Goal: Find contact information: Find contact information

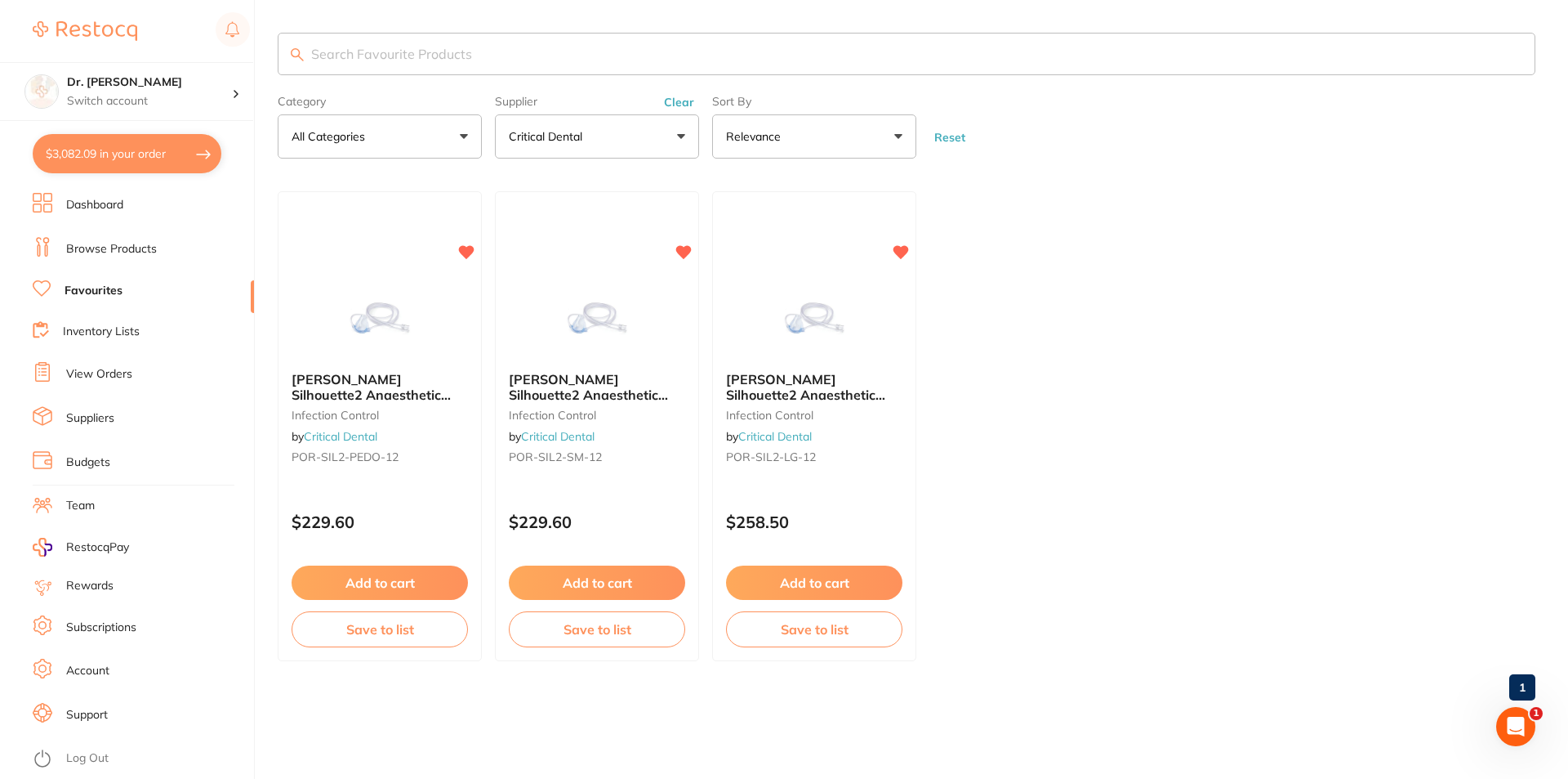
scroll to position [1062, 0]
click at [94, 425] on link "Suppliers" at bounding box center [91, 418] width 48 height 16
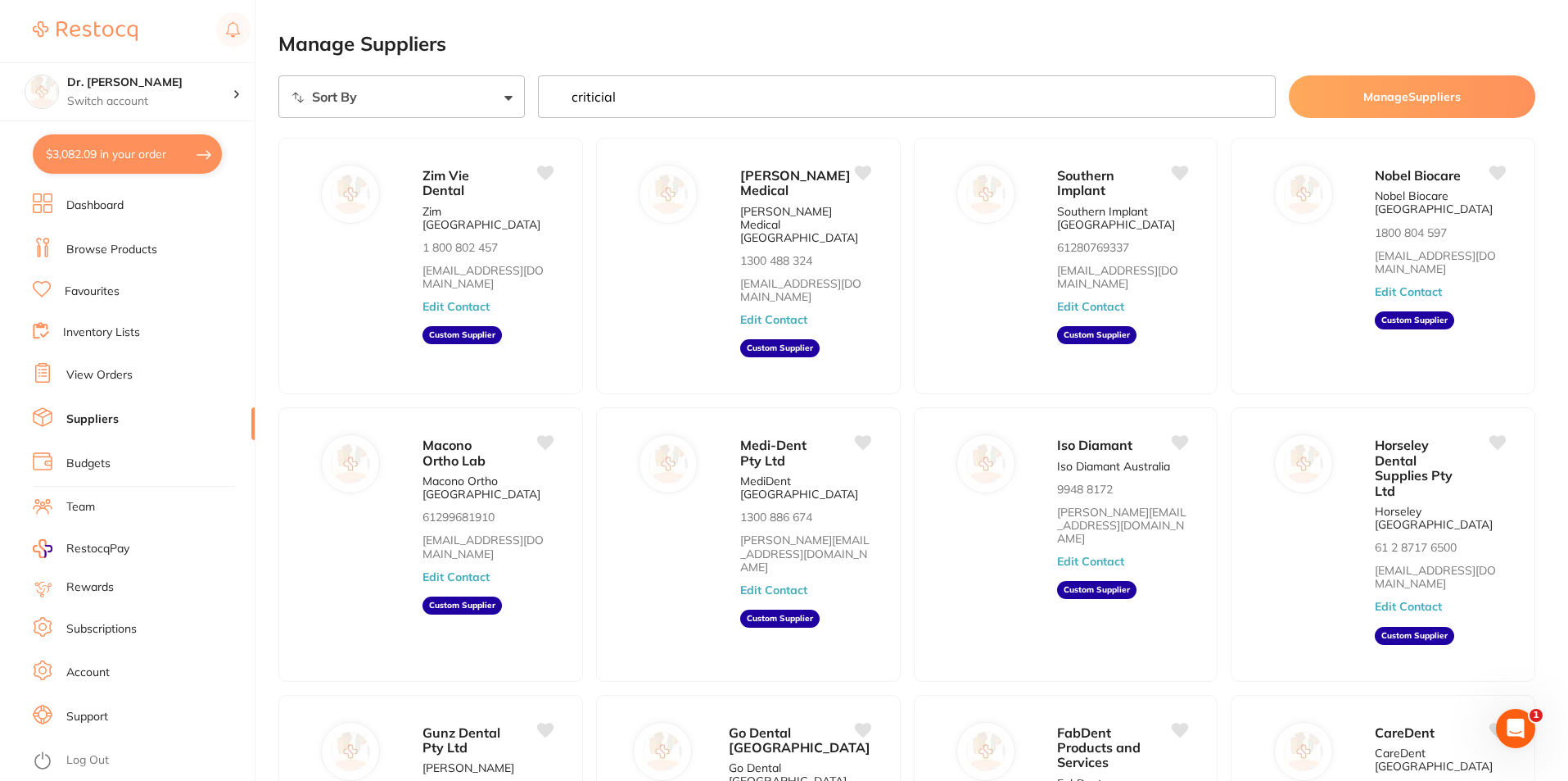
type input "criticial"
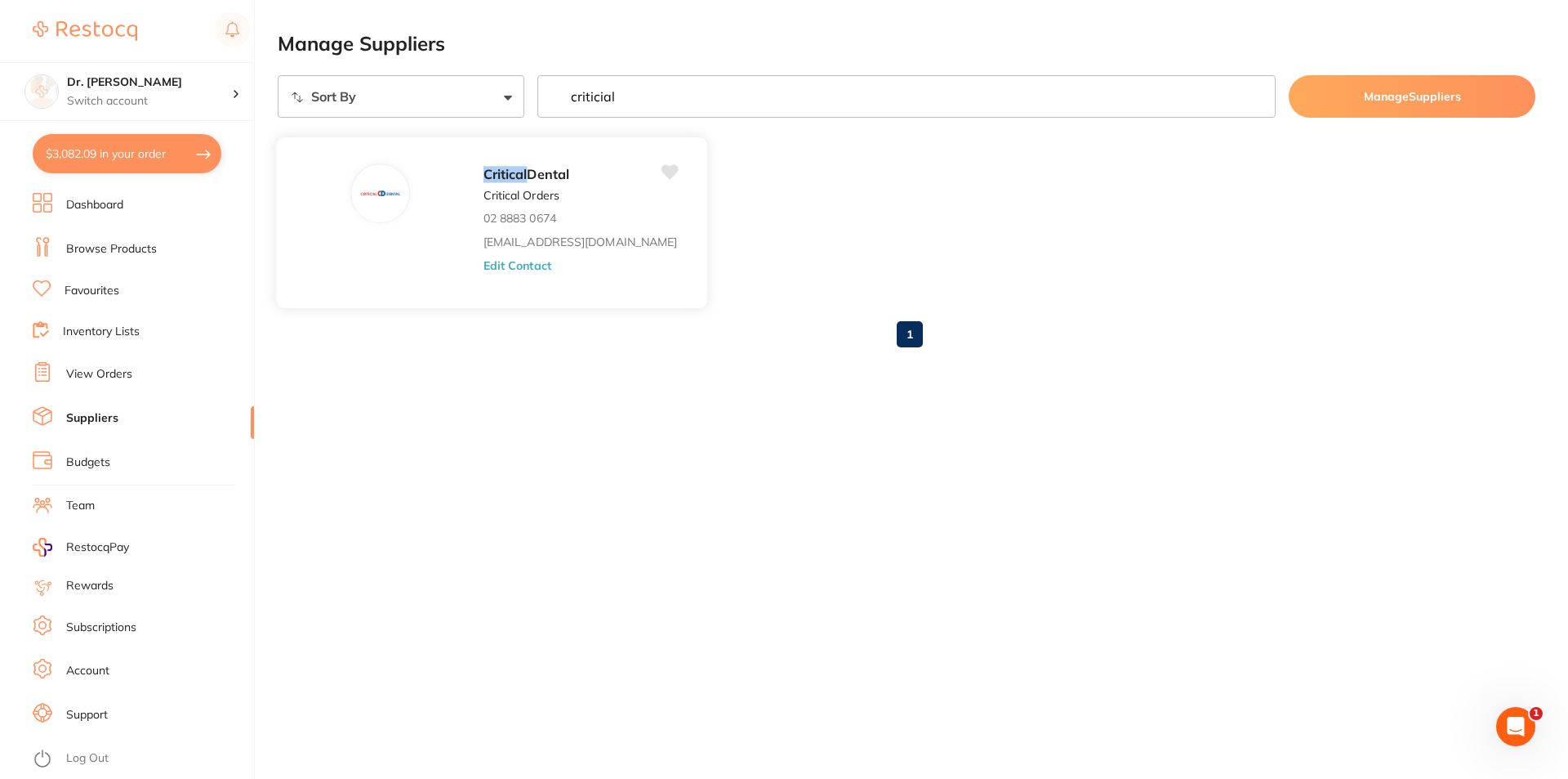
click at [483, 195] on p "Critical Orders" at bounding box center [521, 195] width 76 height 13
drag, startPoint x: 478, startPoint y: 201, endPoint x: 514, endPoint y: 202, distance: 36.0
click at [483, 201] on p "Critical Orders" at bounding box center [521, 195] width 76 height 13
click at [515, 201] on div "Critical Dental Critical Orders 02 8883 0674 [EMAIL_ADDRESS][DOMAIN_NAME] Edit …" at bounding box center [587, 227] width 207 height 127
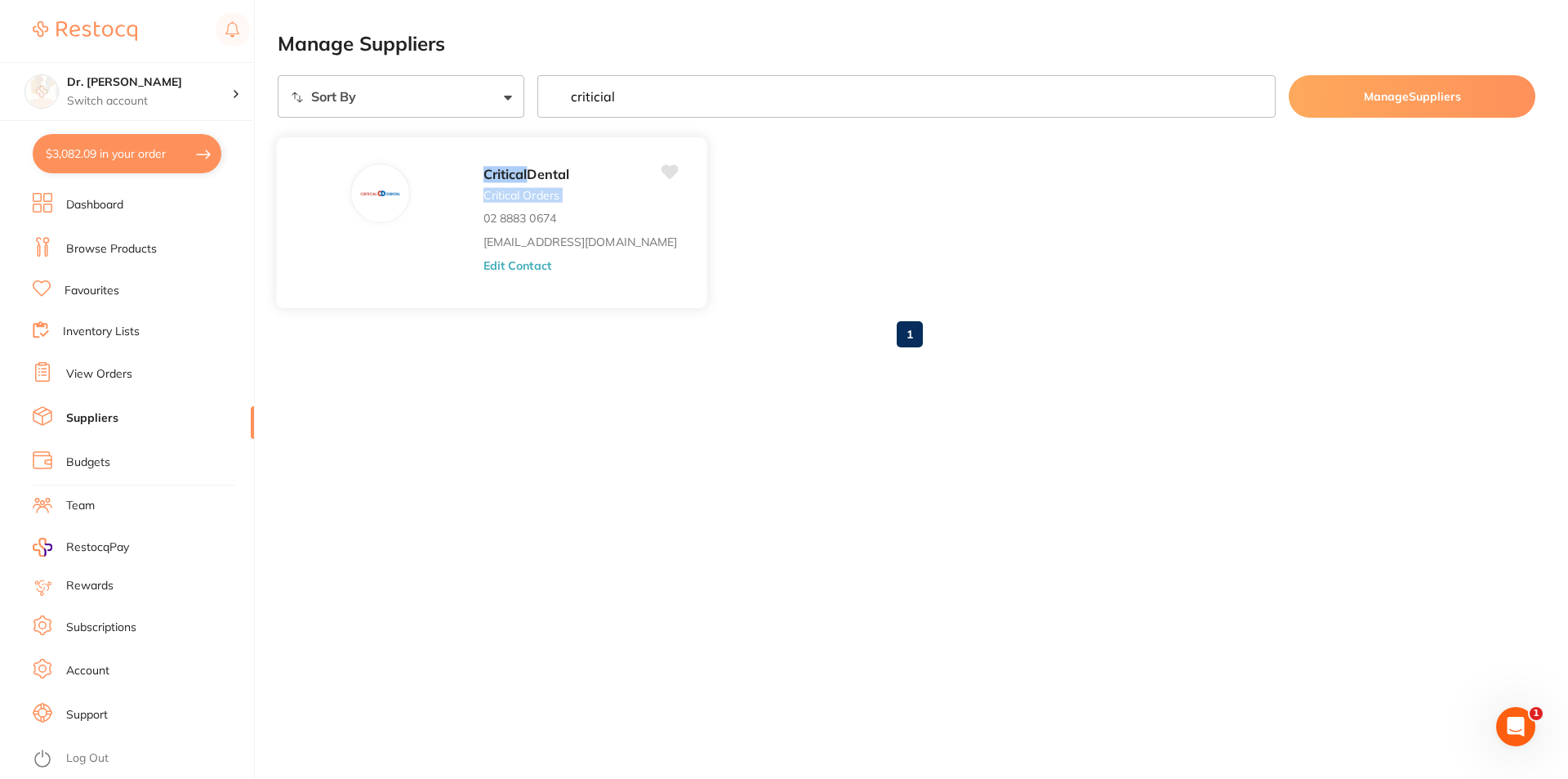
click at [515, 201] on div "Critical Dental Critical Orders 02 8883 0674 [EMAIL_ADDRESS][DOMAIN_NAME] Edit …" at bounding box center [587, 227] width 207 height 127
click at [544, 220] on div "Critical Dental Critical Orders 02 8883 0674 [EMAIL_ADDRESS][DOMAIN_NAME] Edit …" at bounding box center [587, 227] width 207 height 127
click at [364, 199] on img at bounding box center [379, 194] width 39 height 39
click at [527, 179] on span "Dental" at bounding box center [547, 174] width 42 height 16
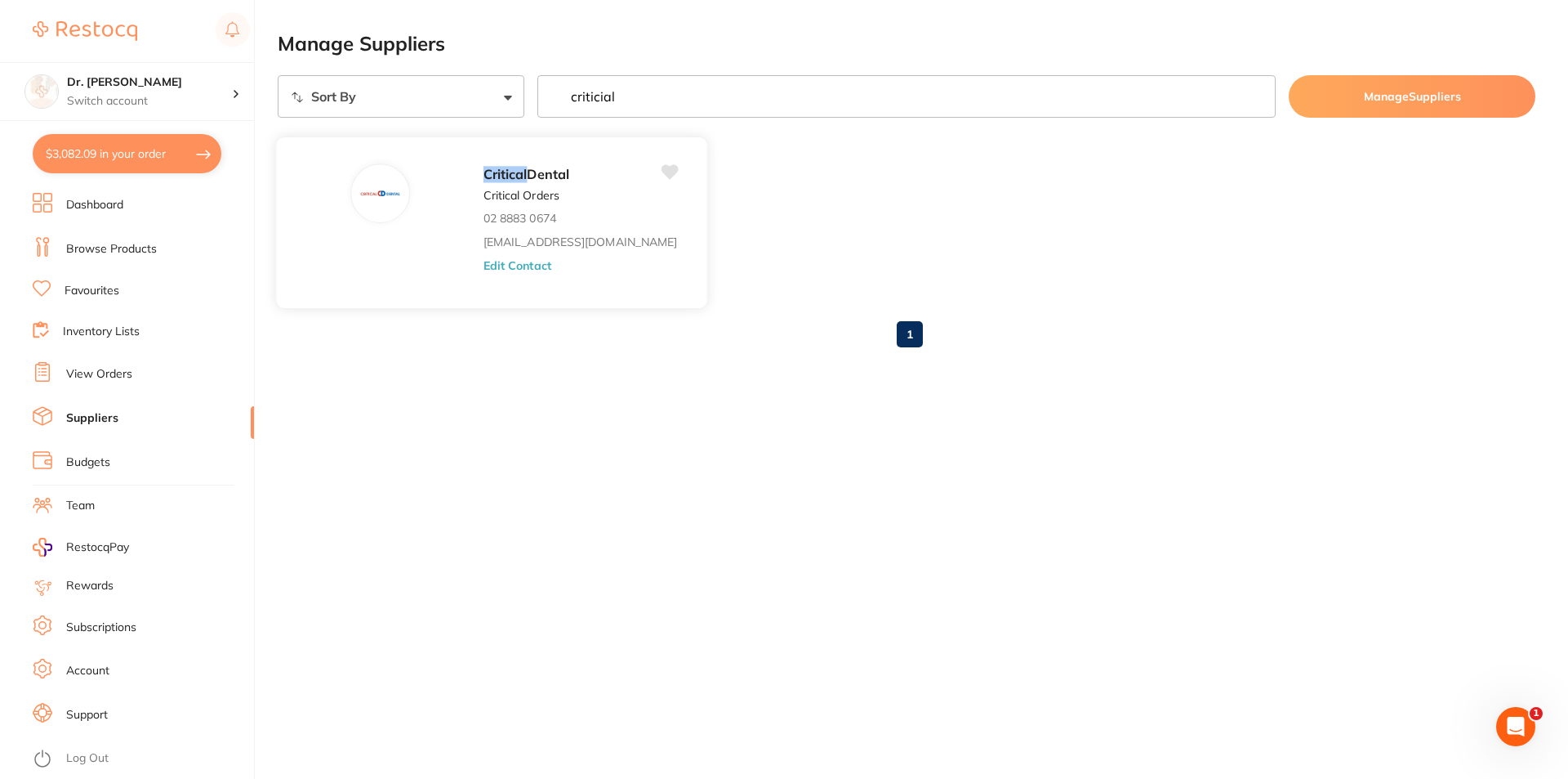
click at [527, 179] on span "Dental" at bounding box center [547, 174] width 42 height 16
click at [528, 180] on div "Critical Dental" at bounding box center [580, 174] width 194 height 22
click at [529, 184] on div "Critical Dental" at bounding box center [580, 174] width 194 height 22
click at [483, 267] on button "Edit Contact" at bounding box center [518, 265] width 68 height 13
